Goal: Check status

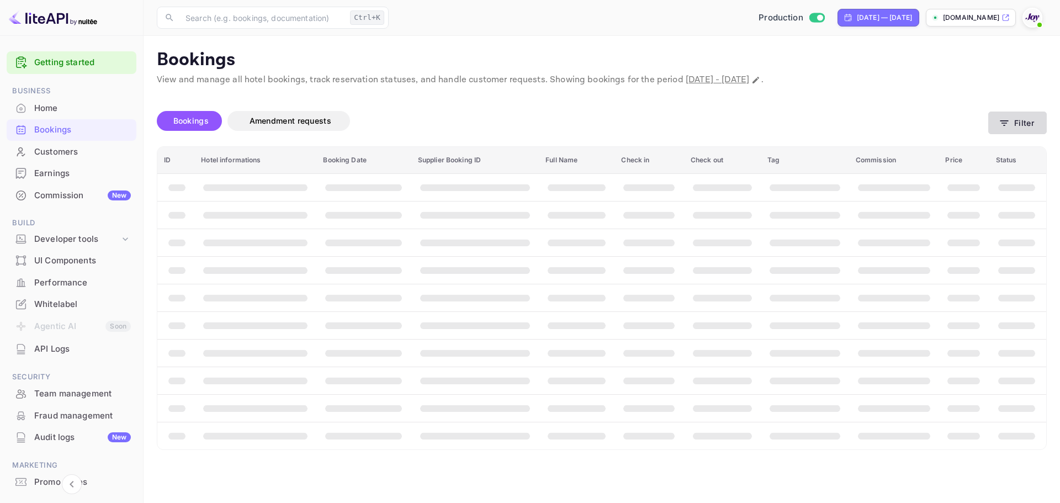
click at [1026, 124] on button "Filter" at bounding box center [1018, 123] width 59 height 23
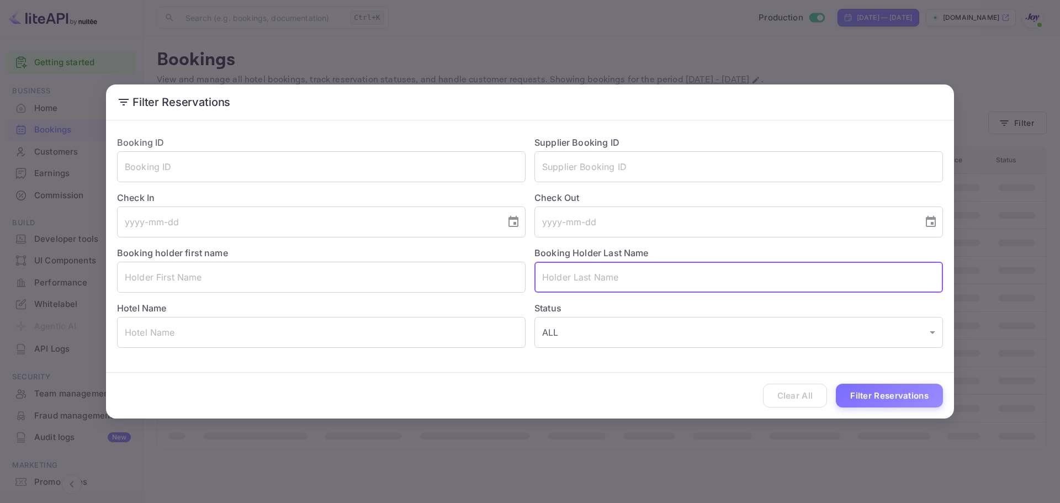
click at [606, 287] on input "text" at bounding box center [739, 277] width 409 height 31
paste input "[PERSON_NAME]"
type input "[PERSON_NAME]"
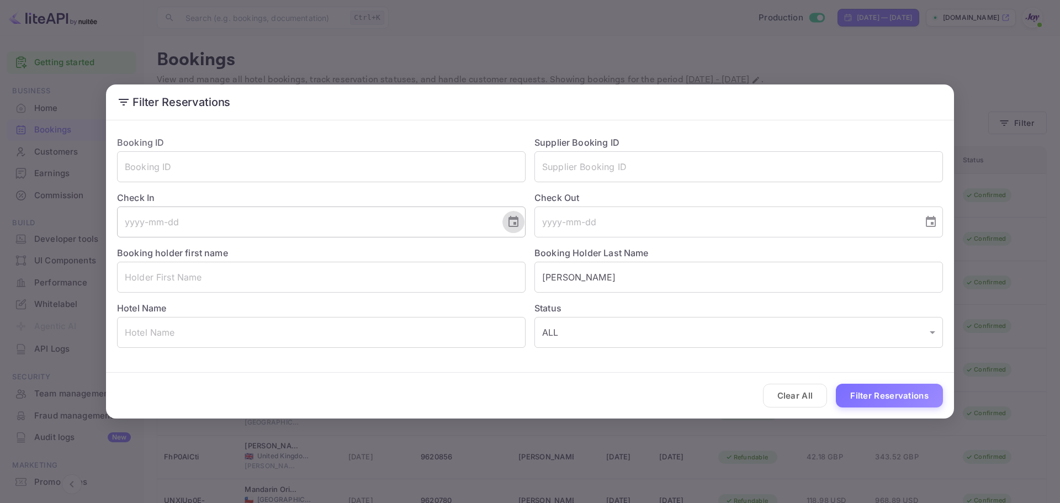
click at [518, 217] on icon "Choose date" at bounding box center [513, 221] width 13 height 13
click at [379, 254] on icon "Next month" at bounding box center [379, 254] width 13 height 13
click at [372, 322] on button "11" at bounding box center [374, 321] width 20 height 20
type input "[DATE]"
click at [924, 224] on button "Choose date" at bounding box center [931, 222] width 22 height 22
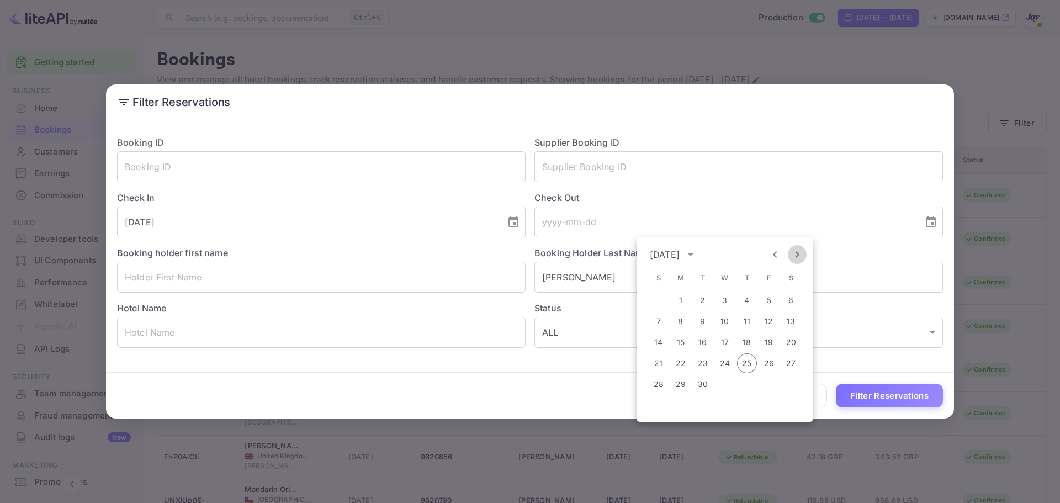
click at [795, 257] on icon "Next month" at bounding box center [797, 254] width 13 height 13
click at [698, 341] on button "14" at bounding box center [703, 342] width 20 height 20
type input "[DATE]"
click at [879, 394] on button "Filter Reservations" at bounding box center [889, 396] width 107 height 24
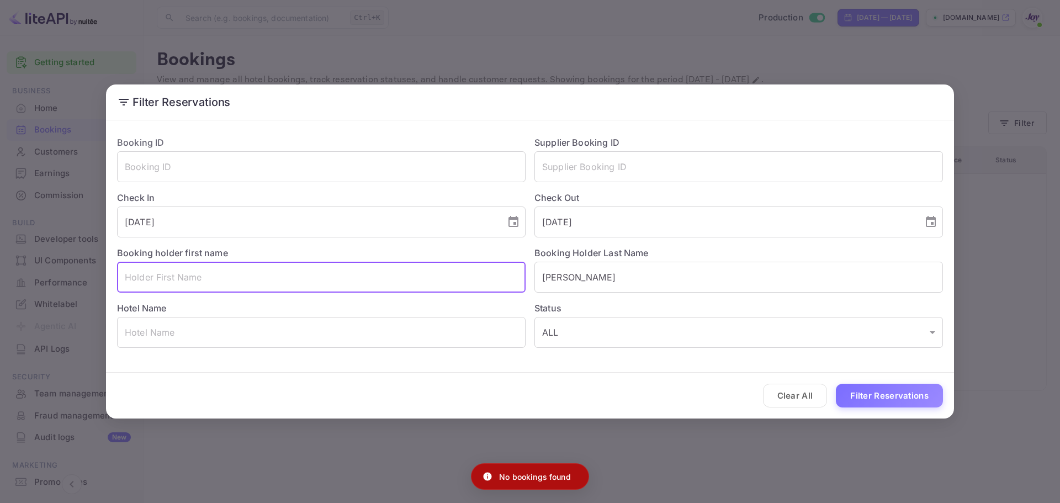
click at [251, 281] on input "text" at bounding box center [321, 277] width 409 height 31
click at [202, 263] on input "text" at bounding box center [321, 277] width 409 height 31
click at [198, 272] on input "text" at bounding box center [321, 277] width 409 height 31
paste input "Charlotte"
type input "Charlotte"
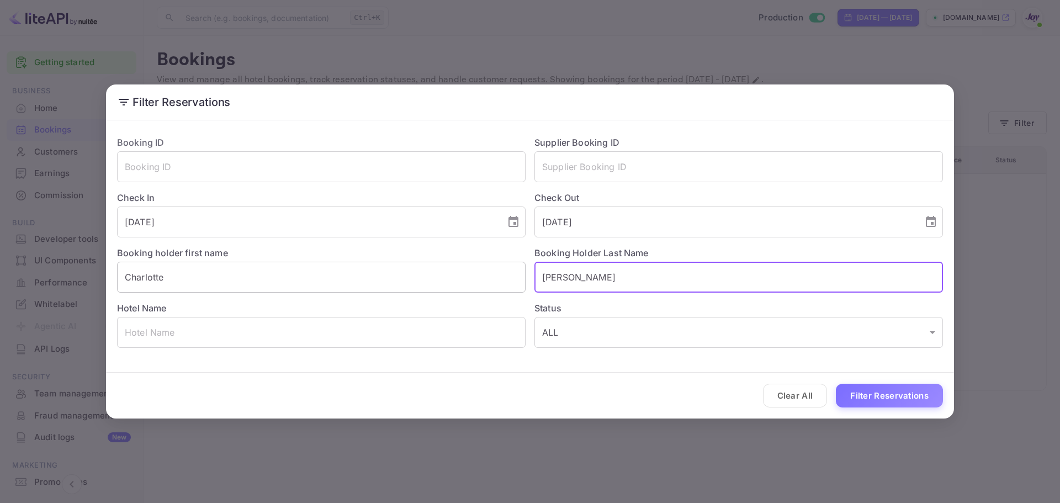
drag, startPoint x: 595, startPoint y: 274, endPoint x: 462, endPoint y: 279, distance: 132.6
click at [477, 273] on div "Booking ID ​ Supplier Booking ID ​ Check In [DATE] ​ Check Out [DATE] ​ Booking…" at bounding box center [525, 237] width 835 height 221
click at [866, 395] on button "Filter Reservations" at bounding box center [889, 396] width 107 height 24
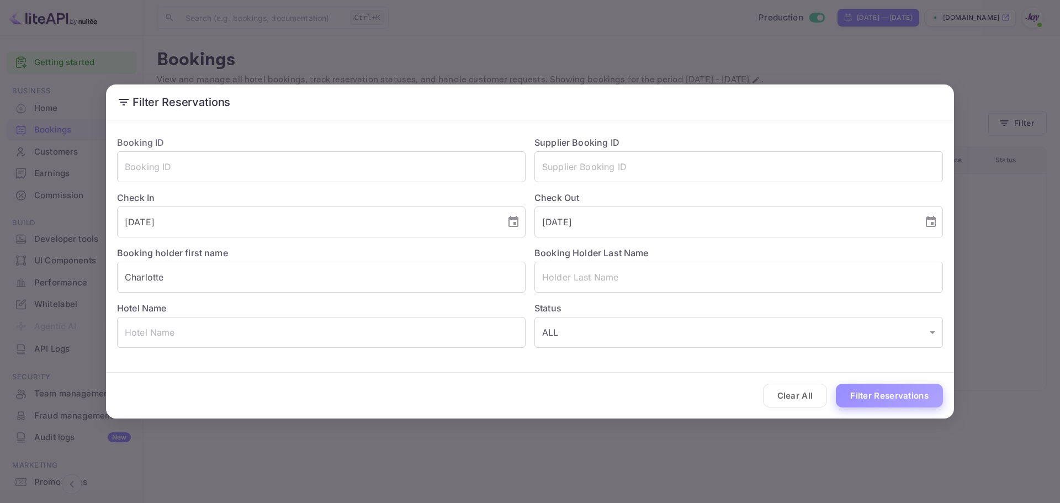
click at [860, 397] on button "Filter Reservations" at bounding box center [889, 396] width 107 height 24
